Goal: Task Accomplishment & Management: Use online tool/utility

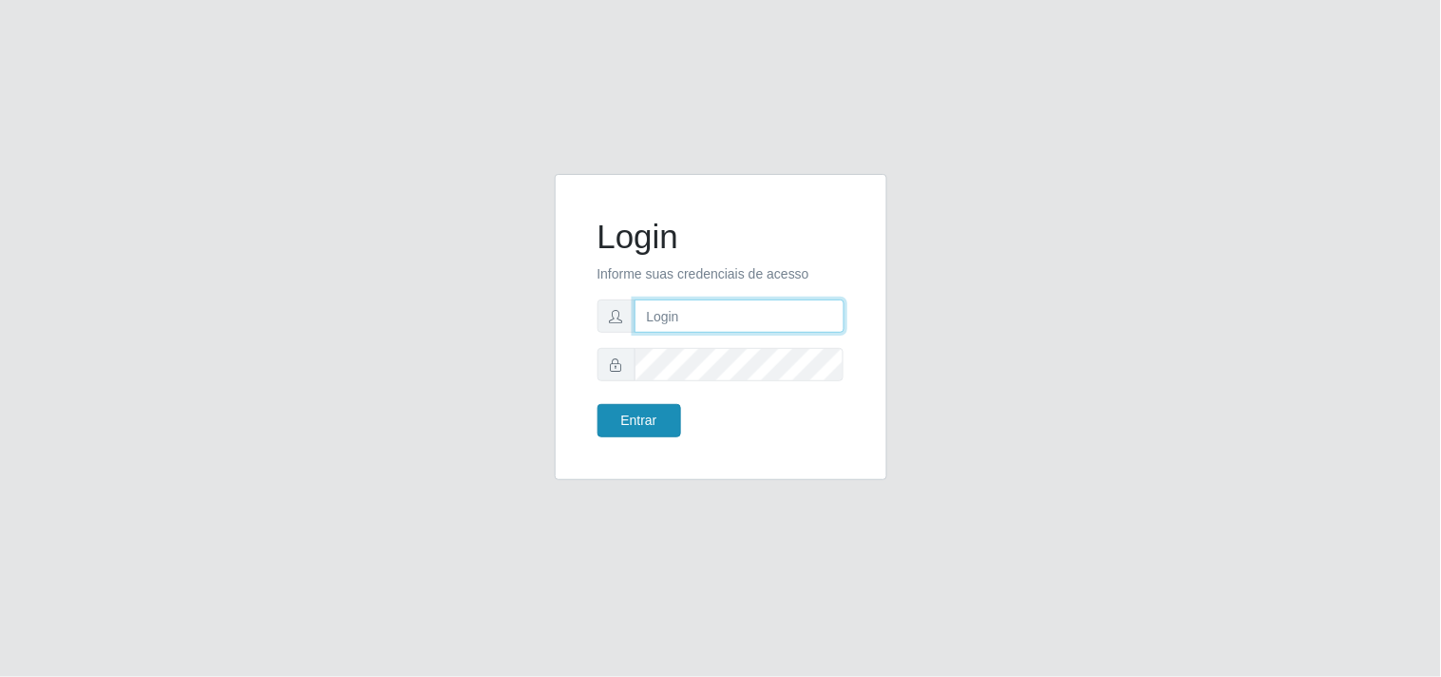
type input "[EMAIL_ADDRESS][DOMAIN_NAME]"
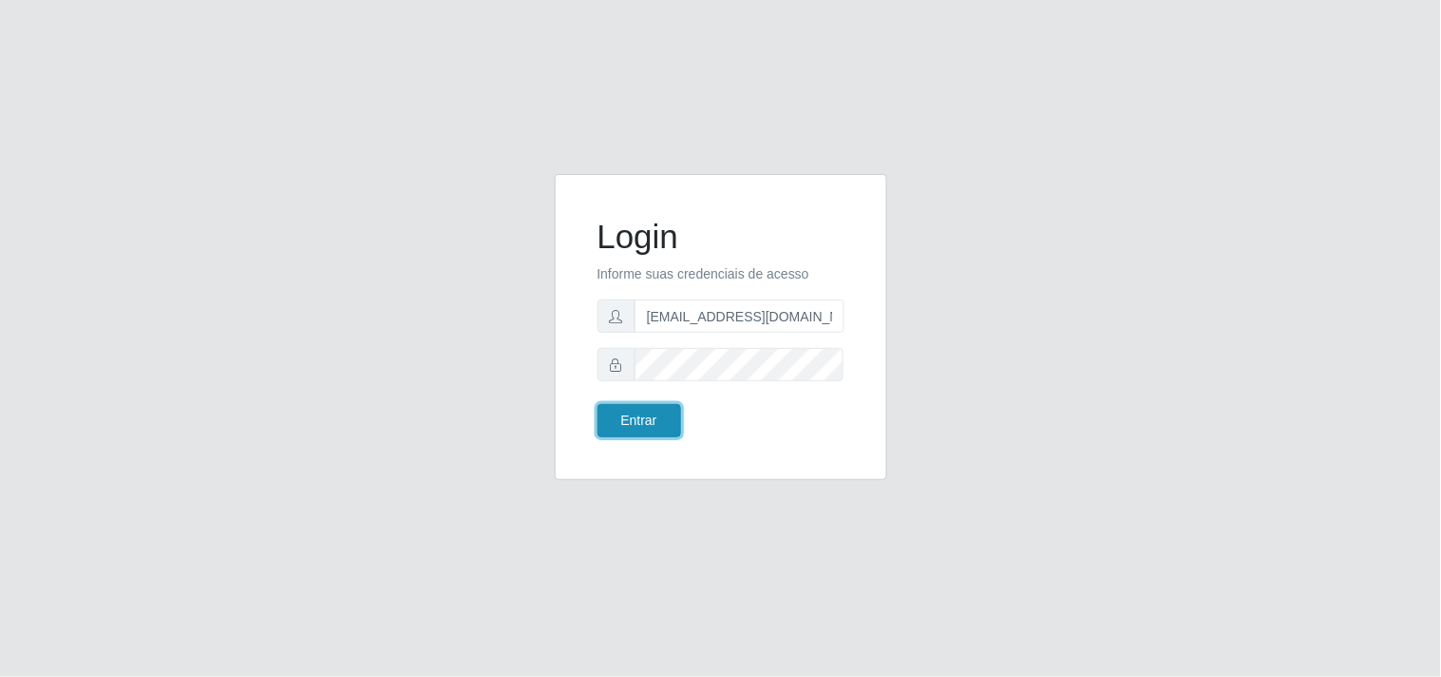
click at [648, 412] on button "Entrar" at bounding box center [640, 420] width 84 height 33
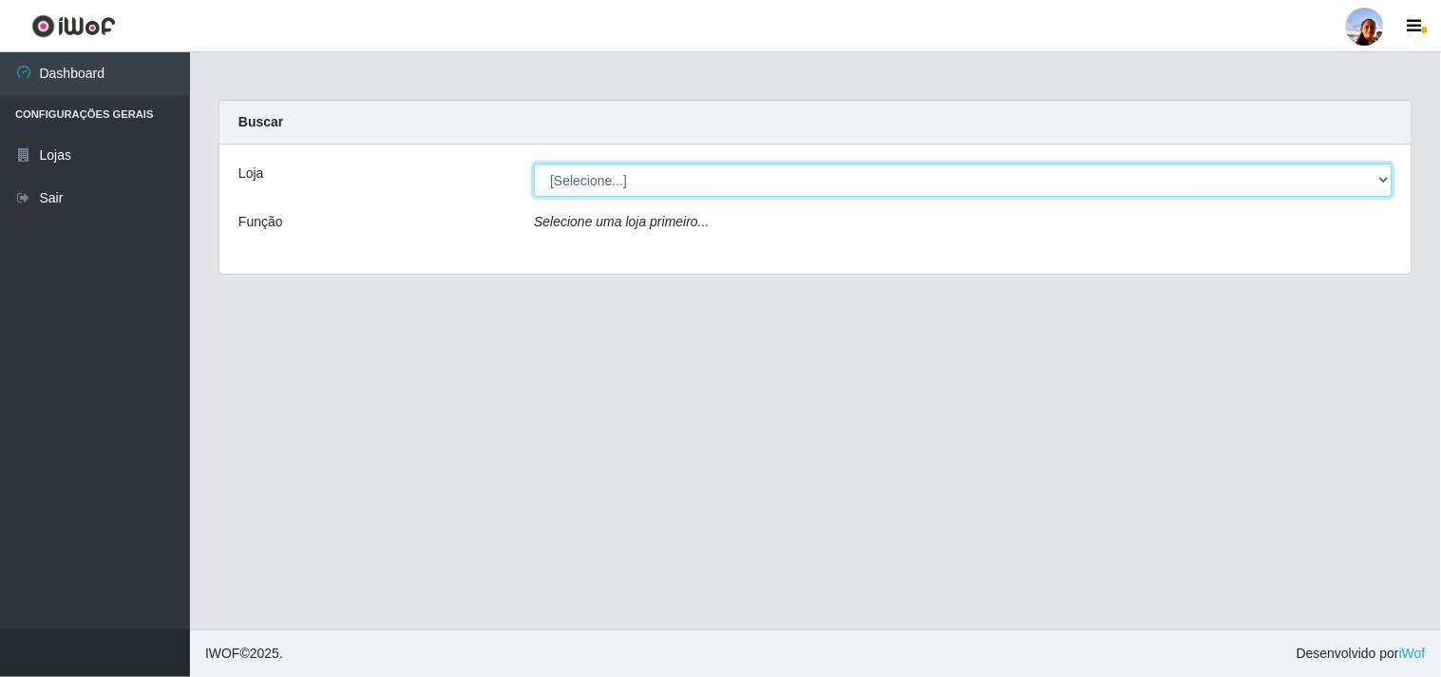
click at [783, 186] on select "[Selecione...] Supermercado [GEOGRAPHIC_DATA]" at bounding box center [963, 179] width 859 height 33
select select "166"
click at [534, 163] on select "[Selecione...] Supermercado [GEOGRAPHIC_DATA]" at bounding box center [963, 179] width 859 height 33
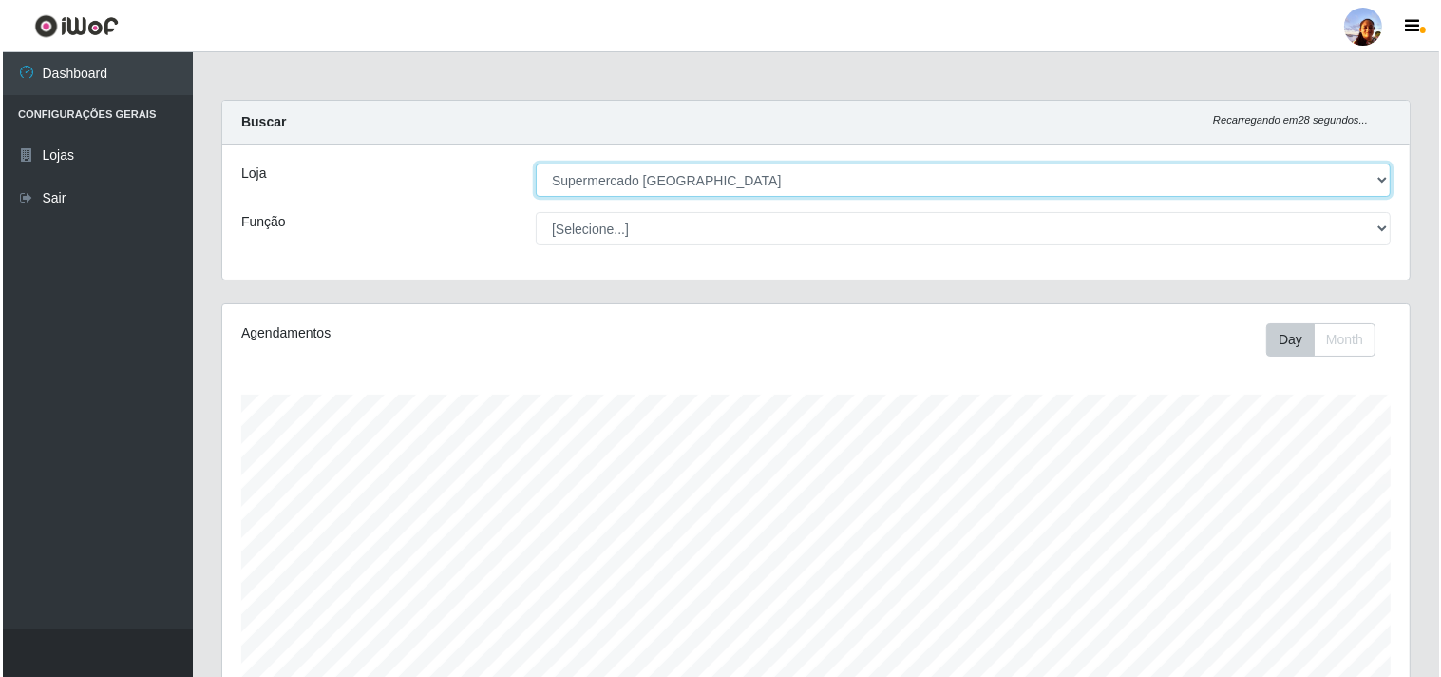
scroll to position [416, 0]
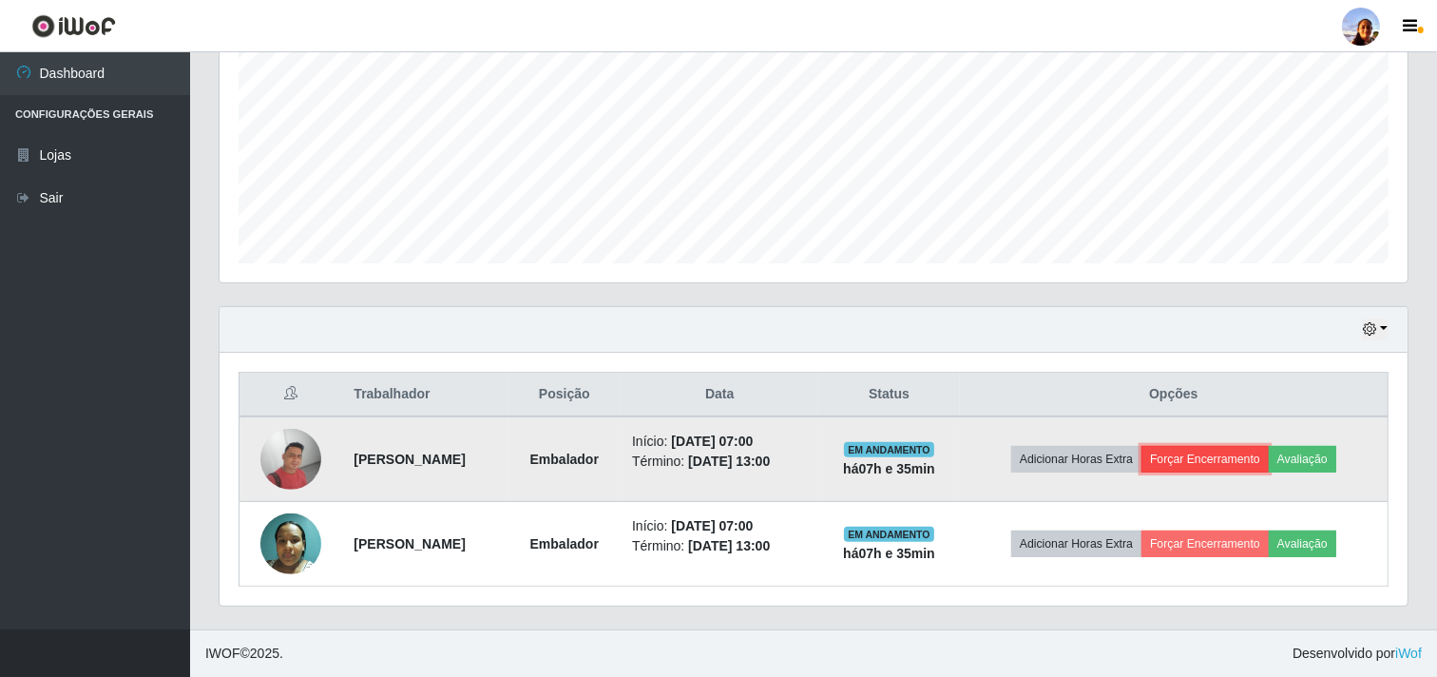
click at [1189, 457] on button "Forçar Encerramento" at bounding box center [1204, 459] width 127 height 27
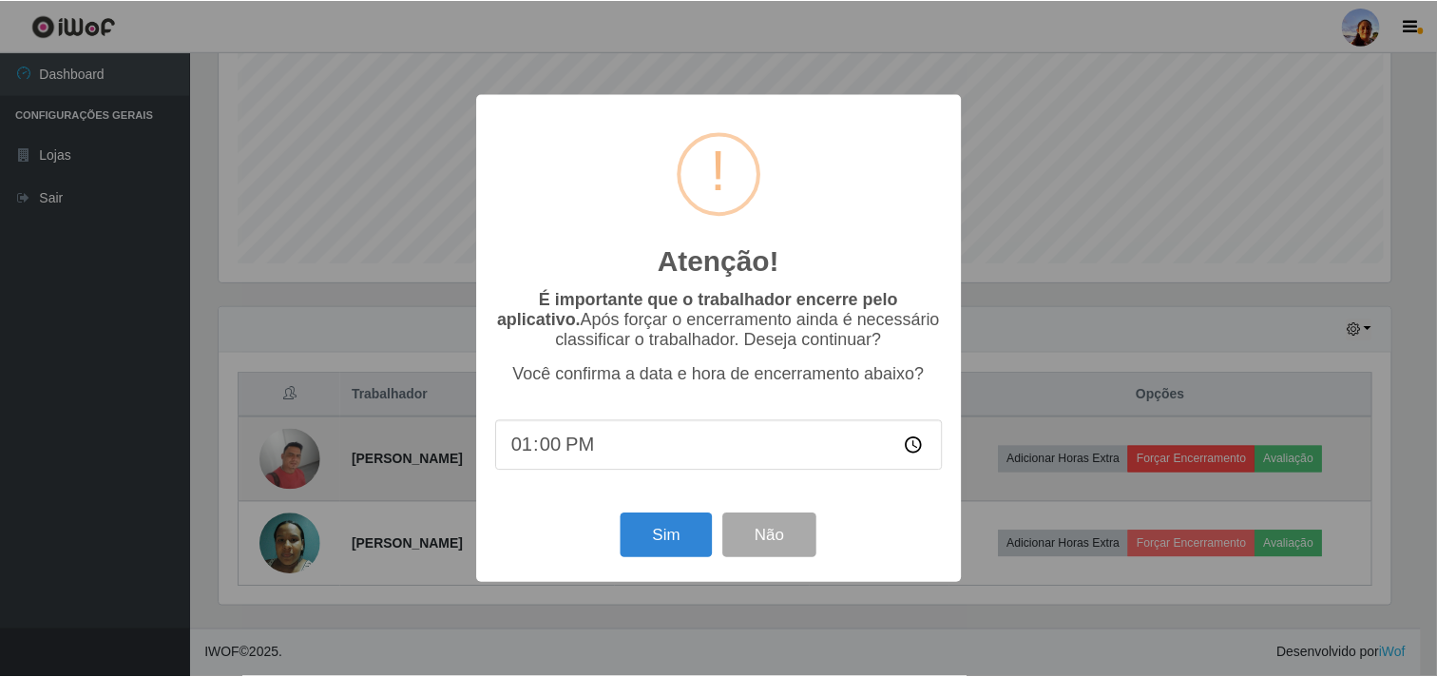
scroll to position [393, 1175]
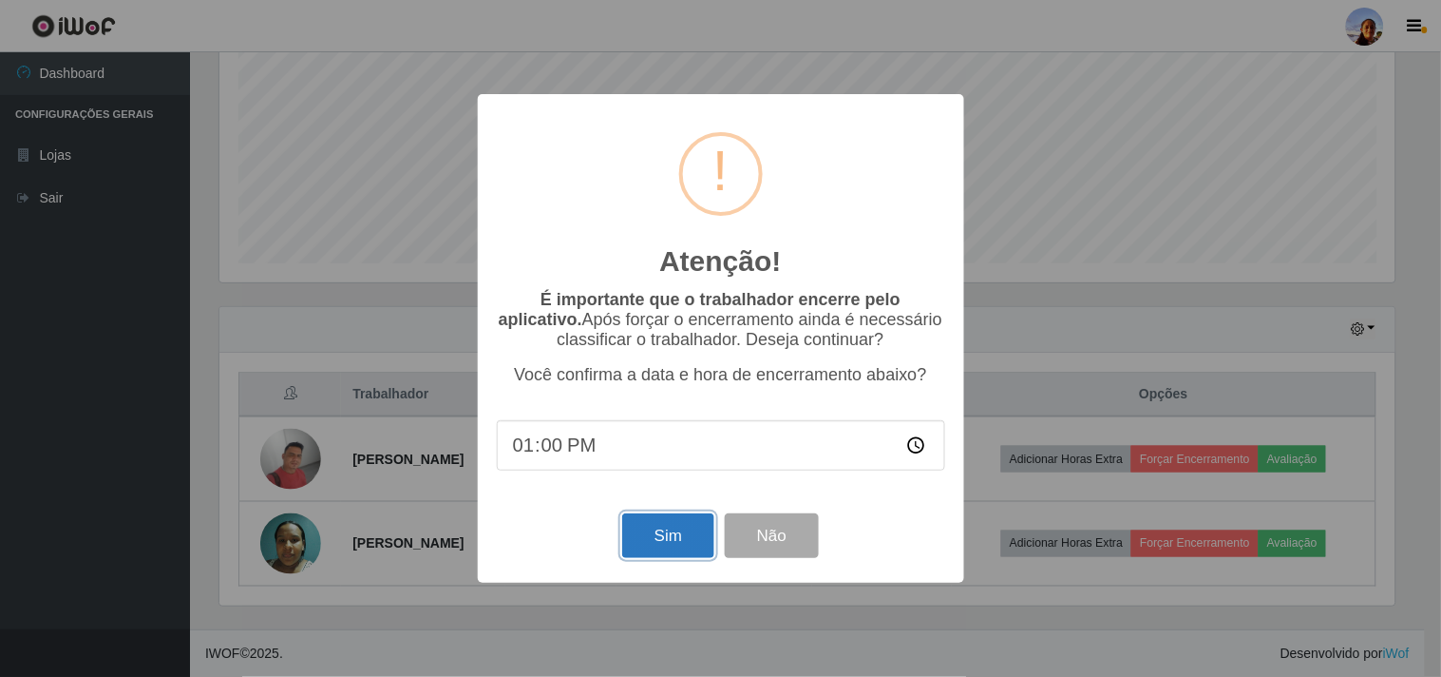
click at [666, 526] on button "Sim" at bounding box center [668, 535] width 92 height 45
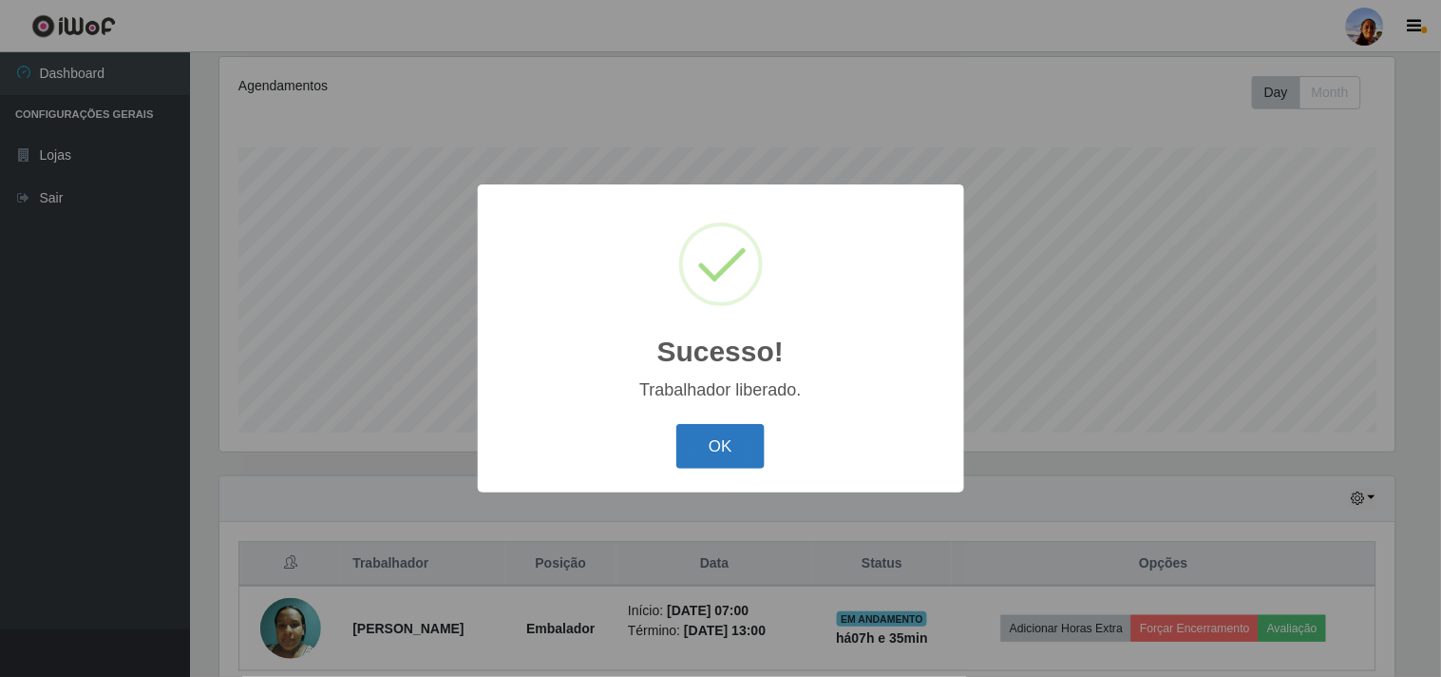
click at [723, 441] on button "OK" at bounding box center [721, 446] width 88 height 45
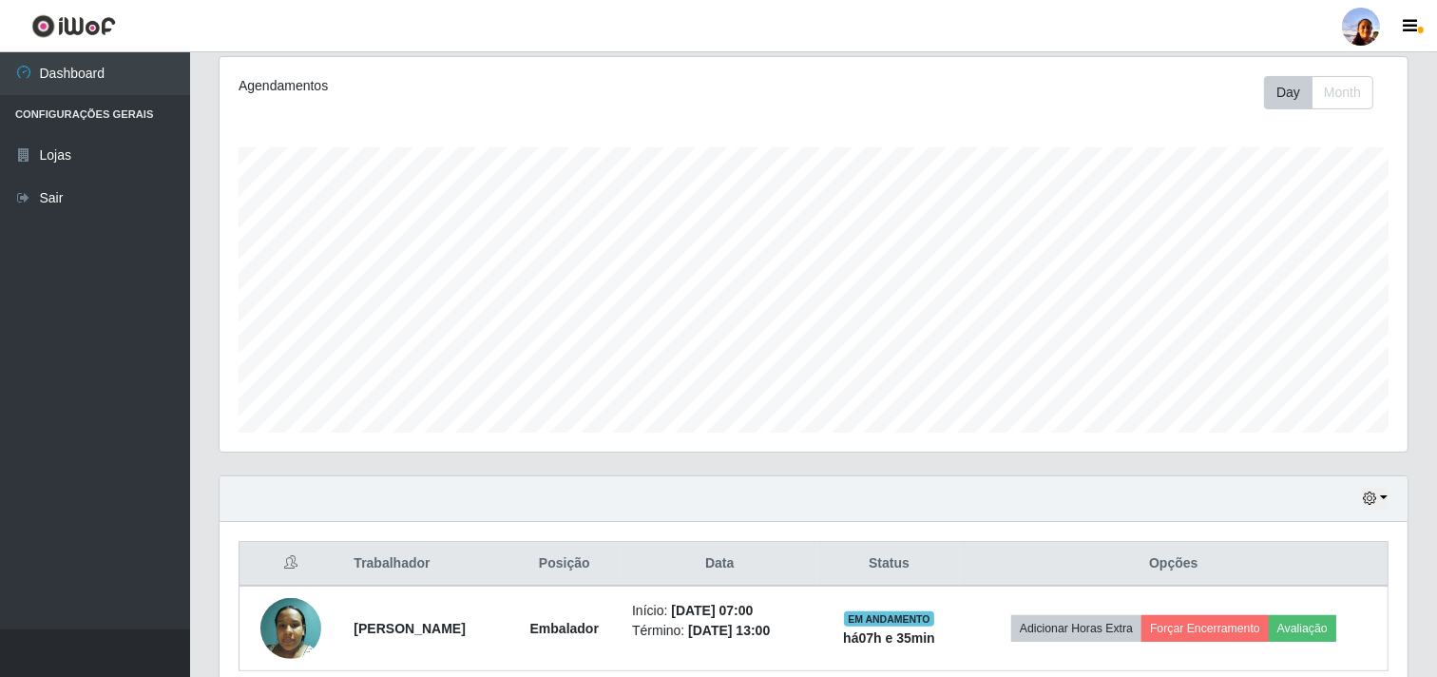
scroll to position [331, 0]
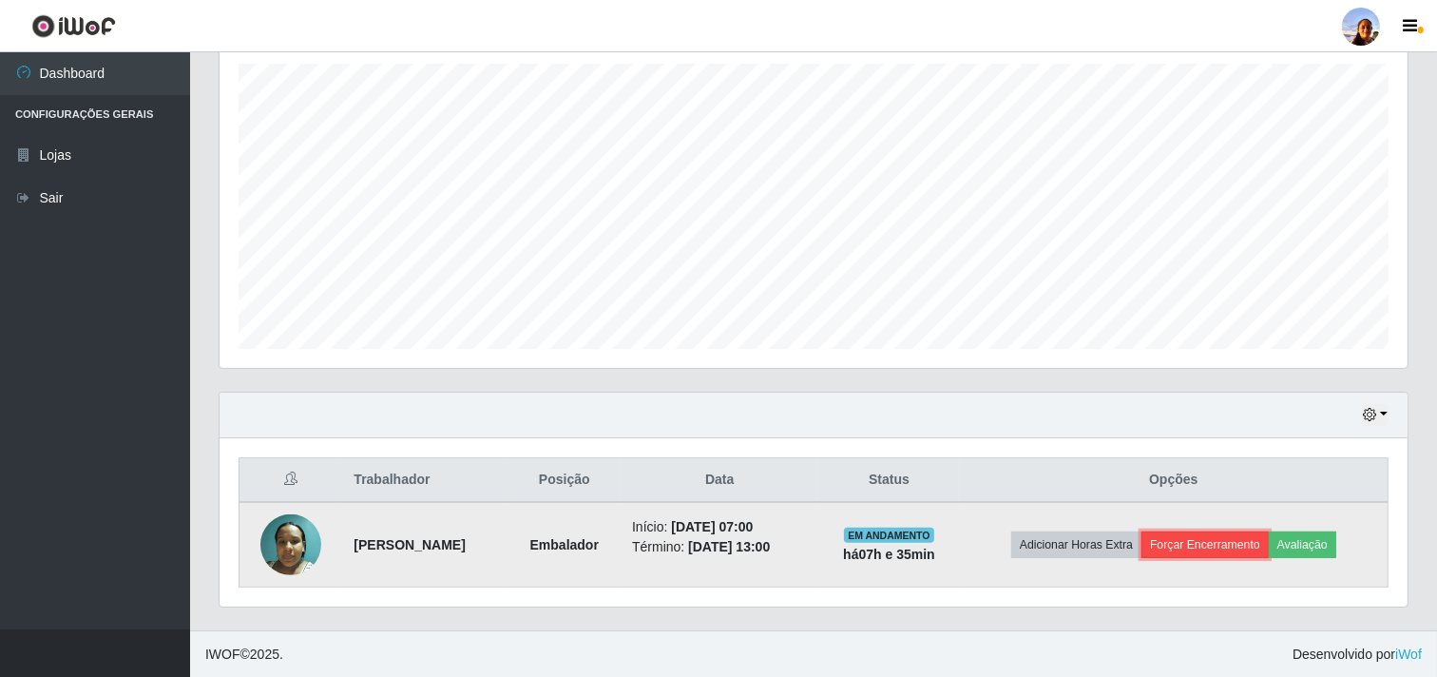
click at [1190, 545] on button "Forçar Encerramento" at bounding box center [1204, 544] width 127 height 27
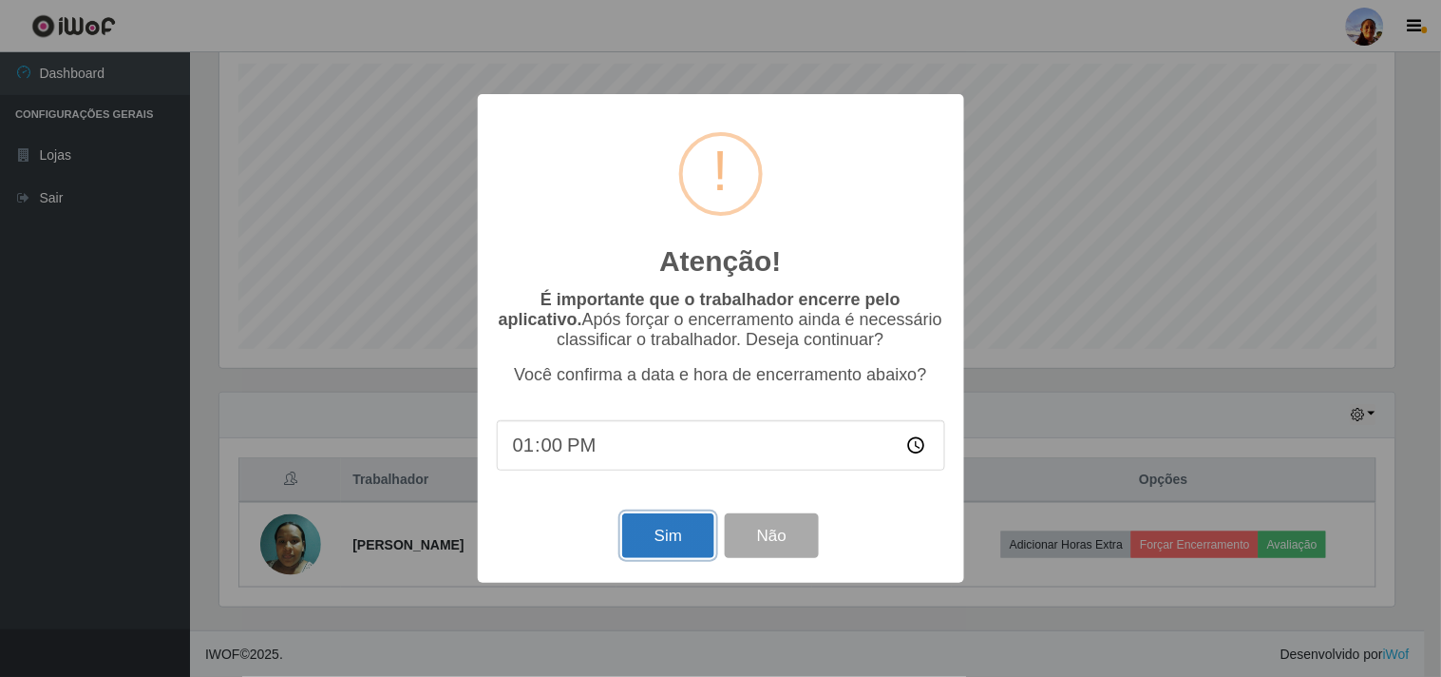
click at [671, 547] on button "Sim" at bounding box center [668, 535] width 92 height 45
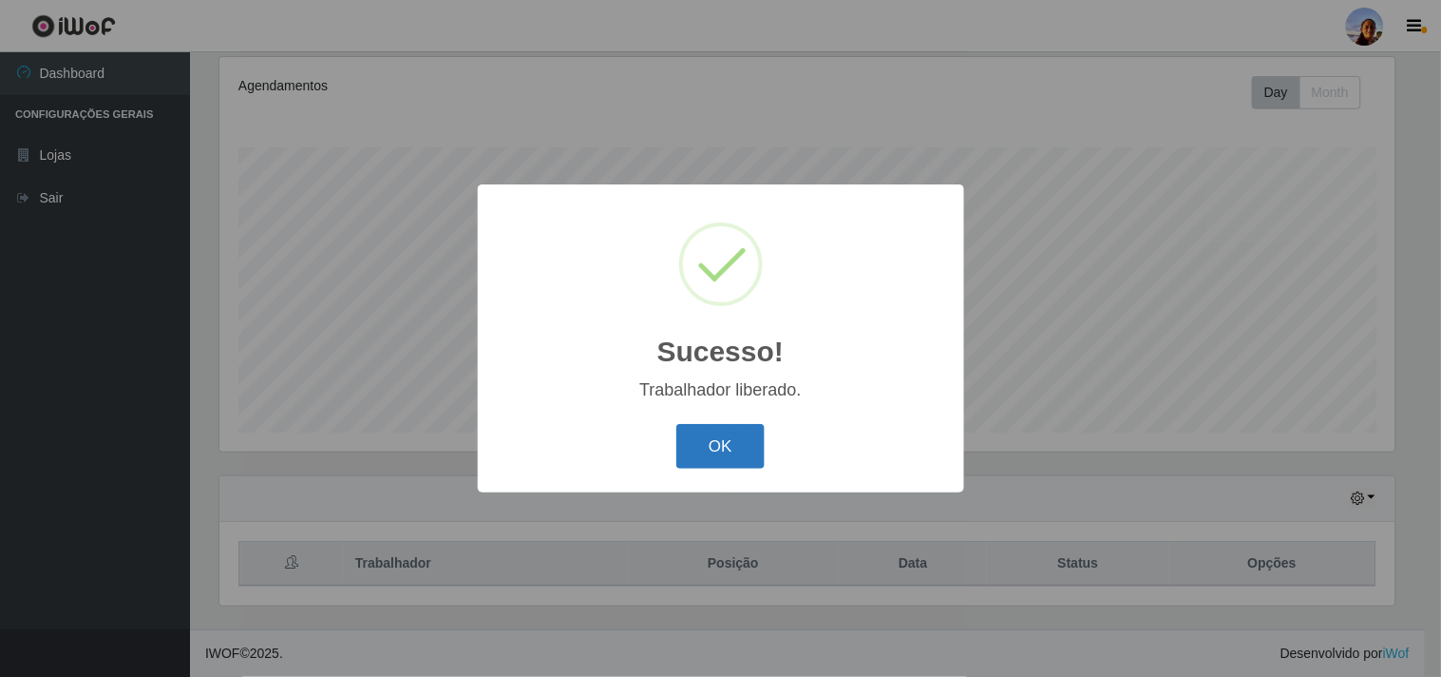
click at [698, 433] on button "OK" at bounding box center [721, 446] width 88 height 45
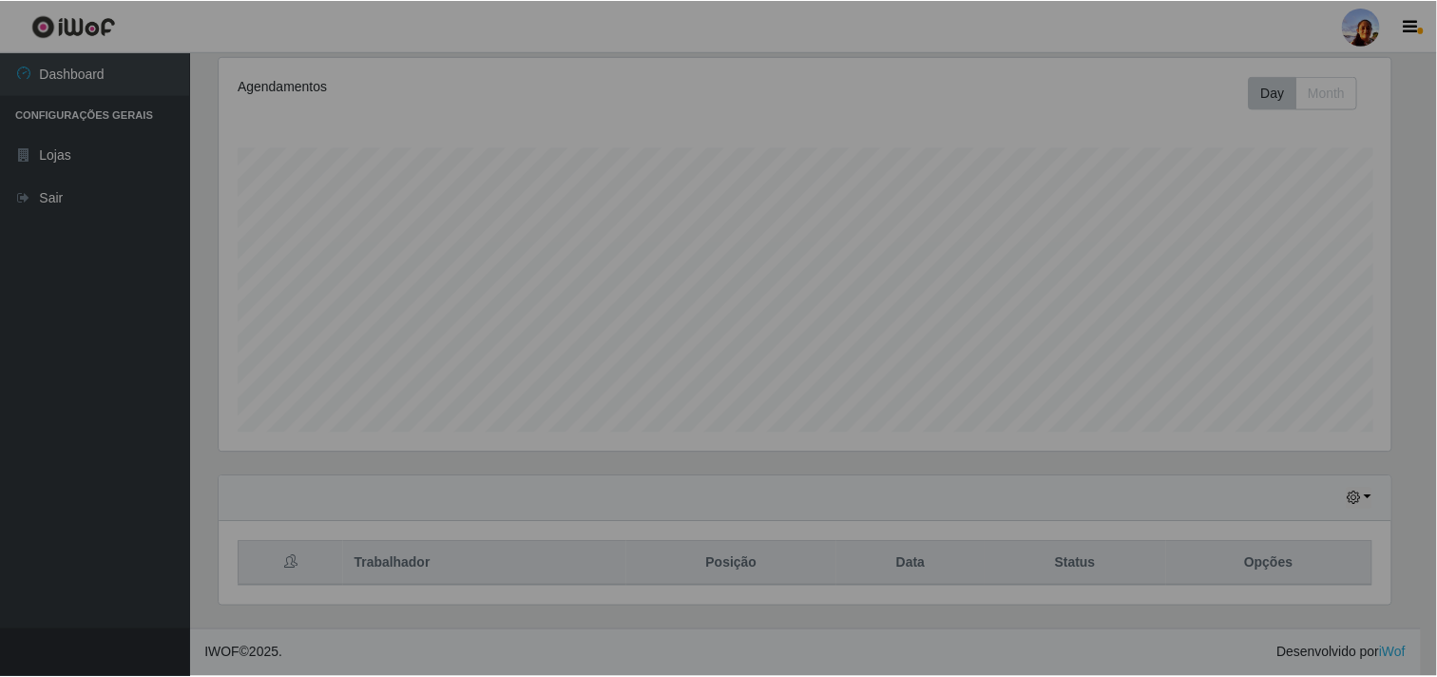
scroll to position [393, 1188]
